Goal: Information Seeking & Learning: Learn about a topic

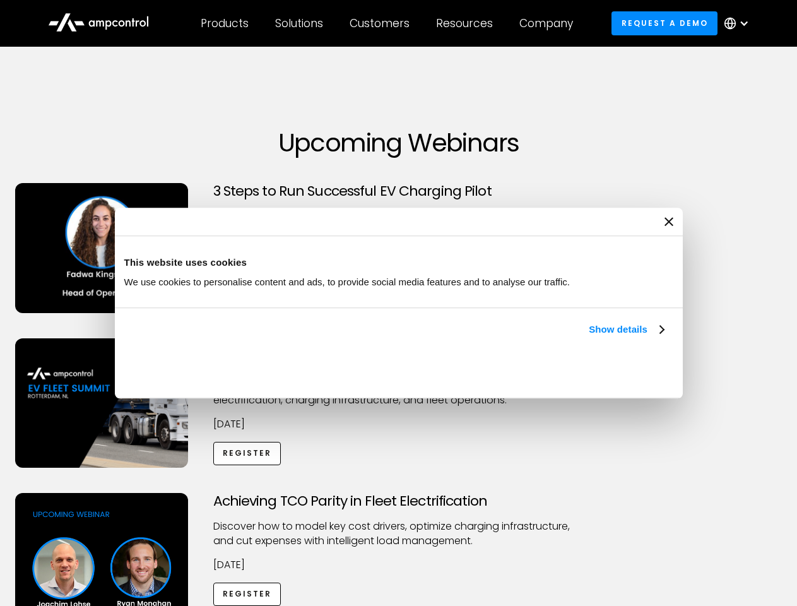
click at [589, 337] on link "Show details" at bounding box center [626, 329] width 74 height 15
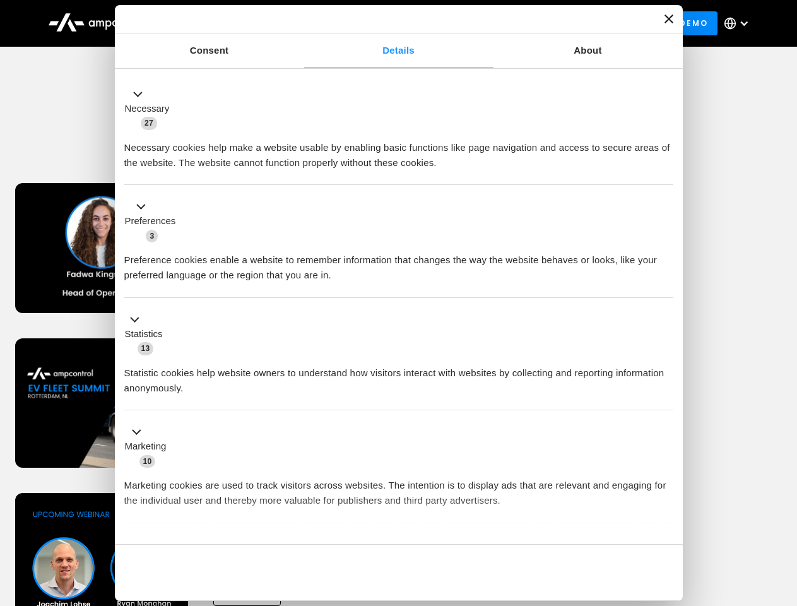
click at [665, 170] on div "Necessary cookies help make a website usable by enabling basic functions like p…" at bounding box center [398, 151] width 549 height 40
click at [783, 509] on div "Achieving TCO Parity in Fleet Electrification Discover how to model key cost dr…" at bounding box center [399, 592] width 792 height 198
click at [388, 23] on div "Customers" at bounding box center [380, 23] width 60 height 14
click at [224, 23] on div "Products" at bounding box center [225, 23] width 48 height 14
click at [300, 23] on div "Solutions" at bounding box center [299, 23] width 48 height 14
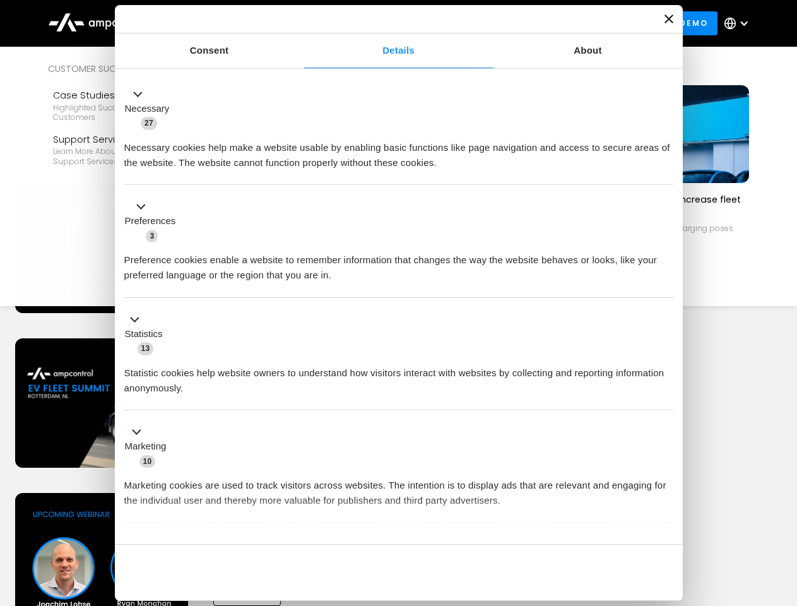
click at [382, 23] on div "Customers" at bounding box center [380, 23] width 60 height 14
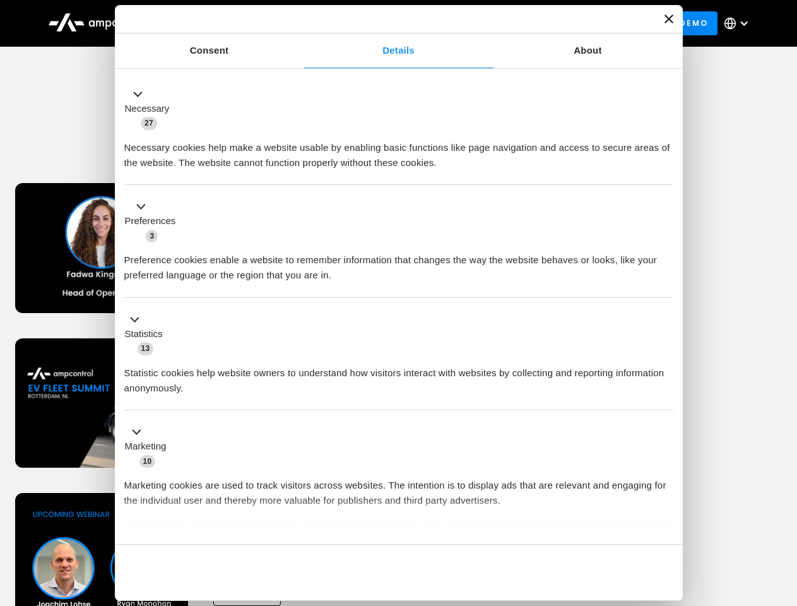
click at [467, 23] on div "Resources" at bounding box center [464, 23] width 57 height 14
click at [550, 23] on div "Company" at bounding box center [546, 23] width 54 height 14
click at [739, 23] on div at bounding box center [744, 23] width 10 height 10
